Goal: Check status: Check status

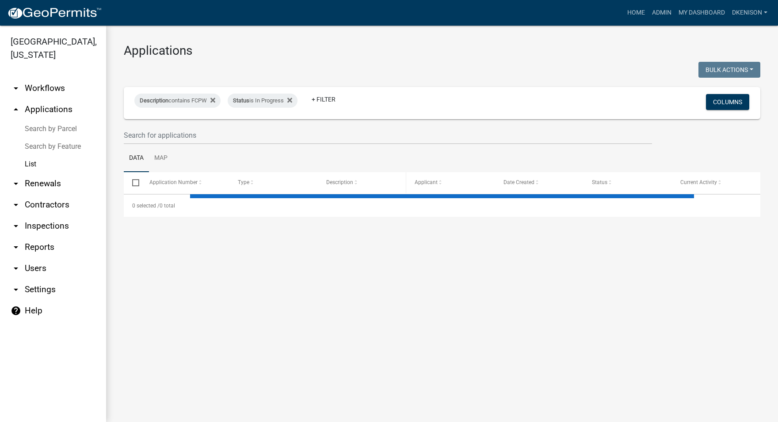
select select "3: 100"
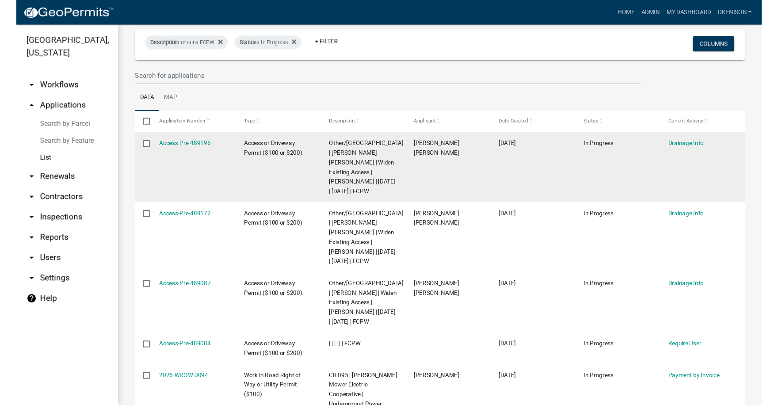
scroll to position [88, 0]
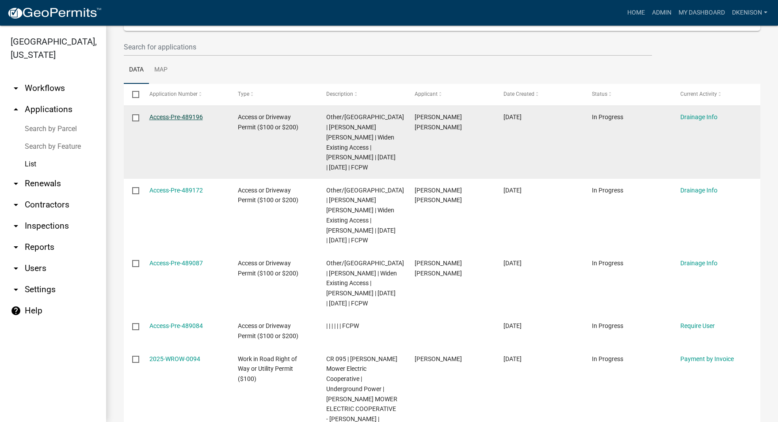
click at [164, 116] on link "Access-Pre-489196" at bounding box center [175, 117] width 53 height 7
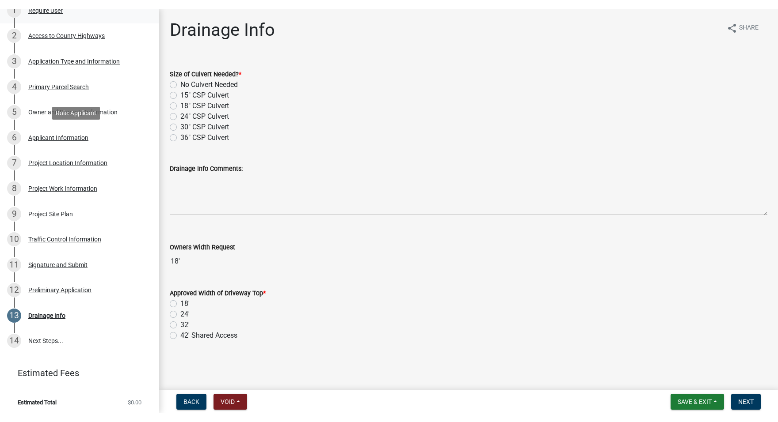
scroll to position [144, 0]
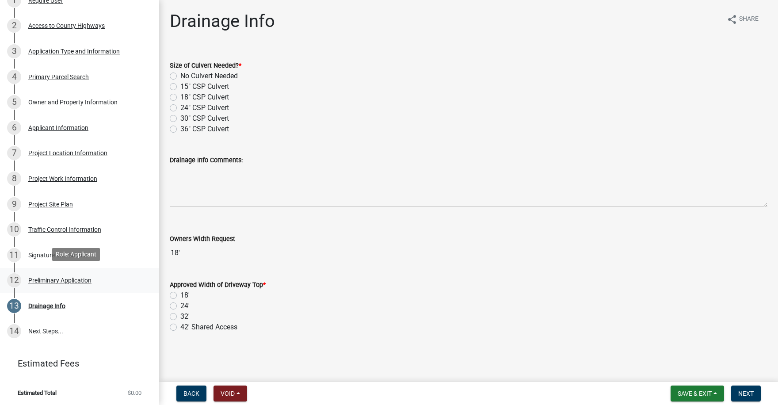
click at [50, 277] on div "Preliminary Application" at bounding box center [59, 280] width 63 height 6
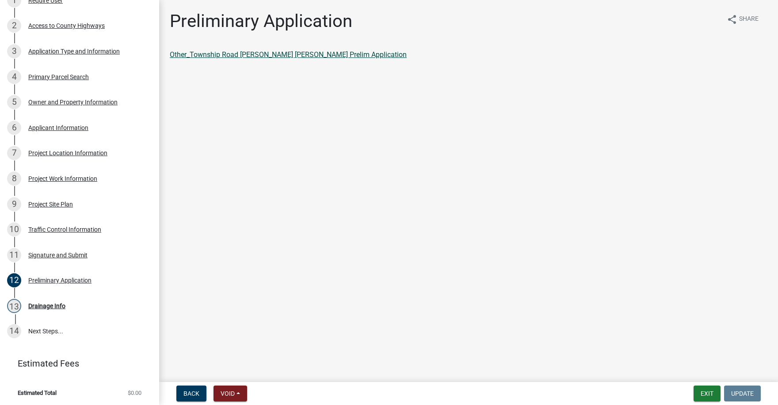
click at [214, 55] on link "Other_Township Road [PERSON_NAME] [PERSON_NAME] Prelim Application" at bounding box center [288, 54] width 237 height 8
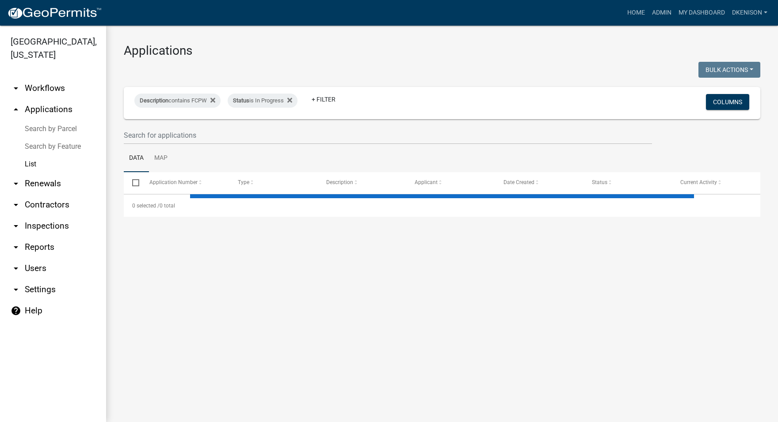
select select "3: 100"
